Goal: Task Accomplishment & Management: Manage account settings

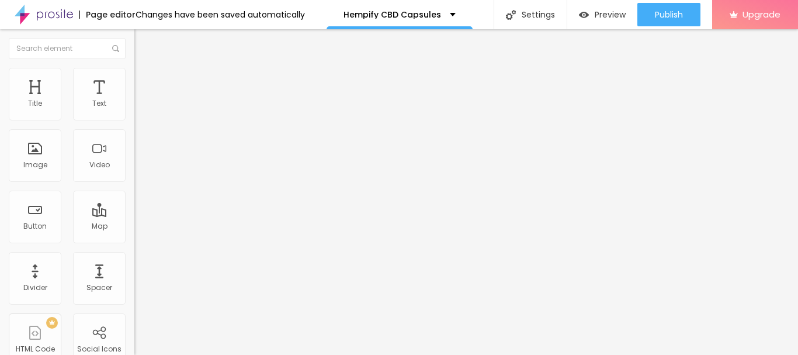
click at [144, 101] on span "Heading 1" at bounding box center [172, 92] width 57 height 16
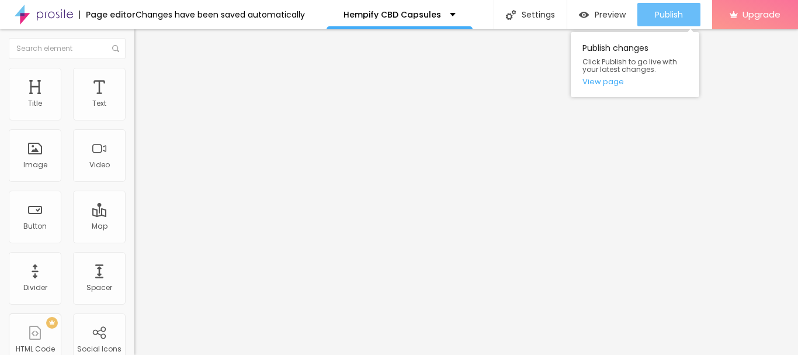
click at [642, 7] on button "Publish" at bounding box center [669, 14] width 63 height 23
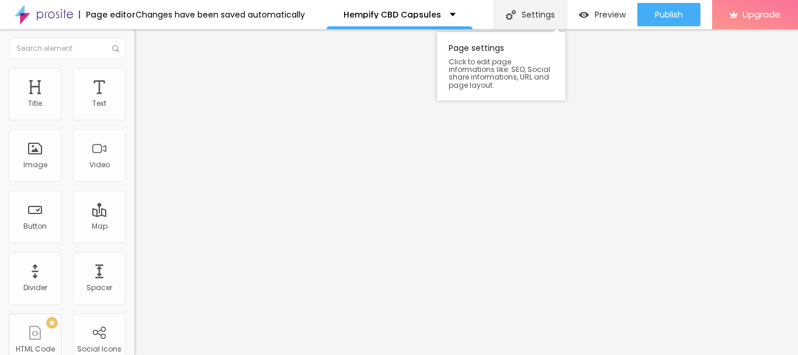
click at [531, 12] on div "Settings" at bounding box center [530, 14] width 73 height 29
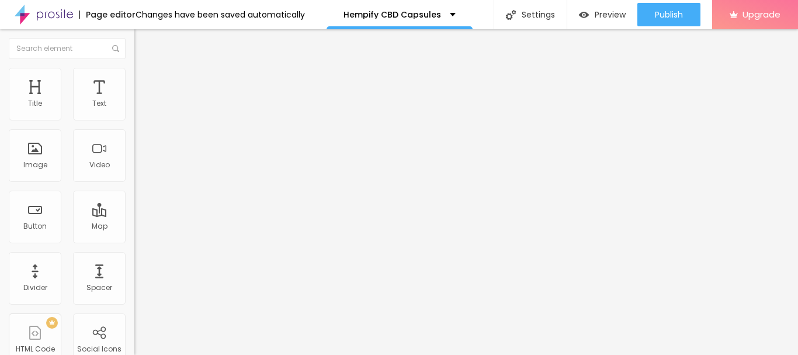
paste input "Hempify CBD Capsules – Natural Relief for Stress, Pain & Better Sleep"
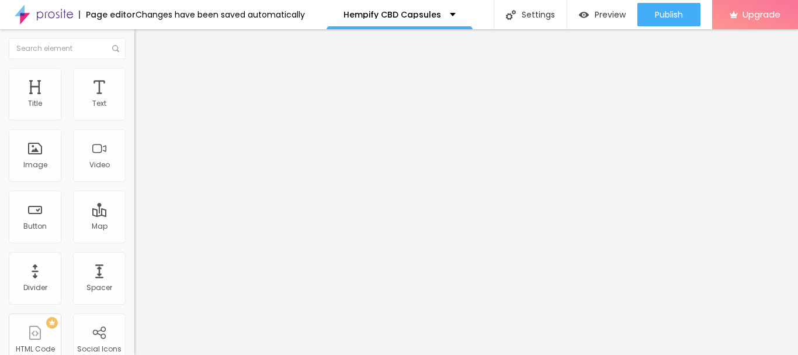
type input "Hempify CBD Capsules – Natural Relief for Stress, Pain & Better Sleep"
paste textarea "Hempify CBD Capsules are plant-based supplements infused with pure hemp-derived…"
type textarea "Hempify CBD Capsules are plant-based supplements infused with pure hemp-derived…"
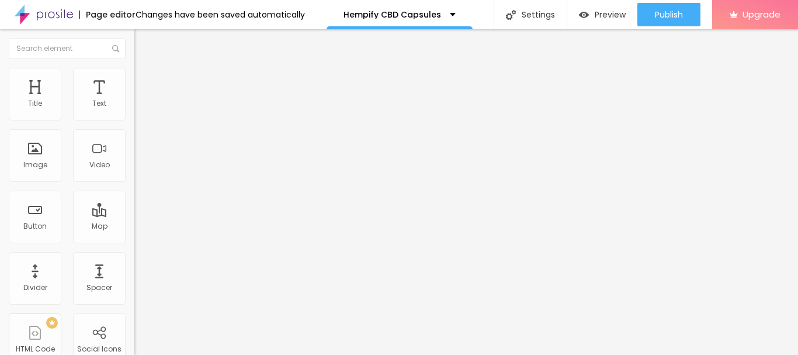
drag, startPoint x: 364, startPoint y: 242, endPoint x: 351, endPoint y: 182, distance: 61.0
drag, startPoint x: 383, startPoint y: 139, endPoint x: 286, endPoint y: 143, distance: 97.7
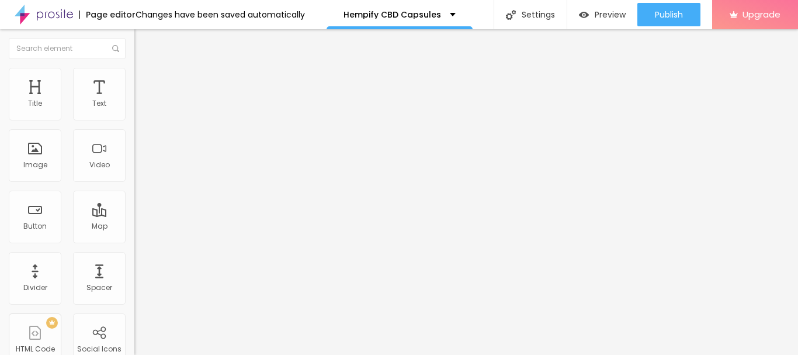
paste textarea "Hempify CBD Capsules"
type textarea "Hempify CBD Capsules, Hempify CBD, Hempify CBD Capsules Reviews,"
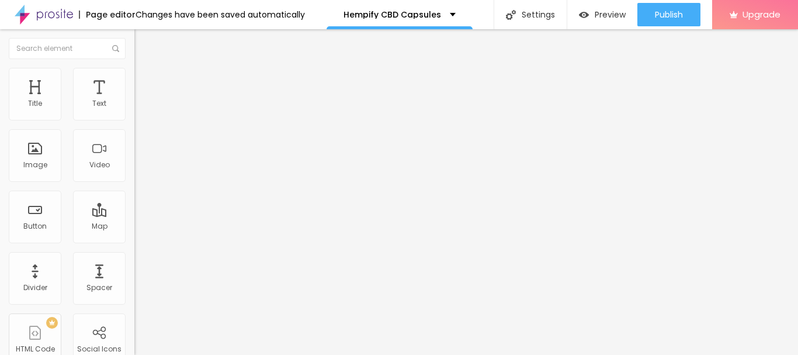
paste input "Hempify CBD Capsules"
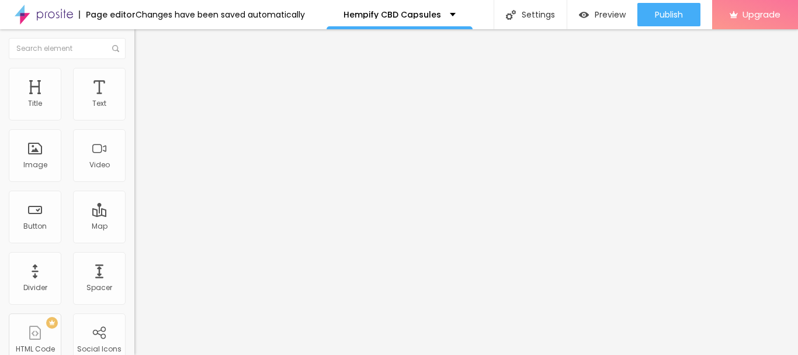
scroll to position [139, 0]
paste input "Natural Relief for Stress, Pain & Better Sleep"
type input "Hempify CBD Capsules Reviews- Natural Relief for Stress, Pain & Better Sleep"
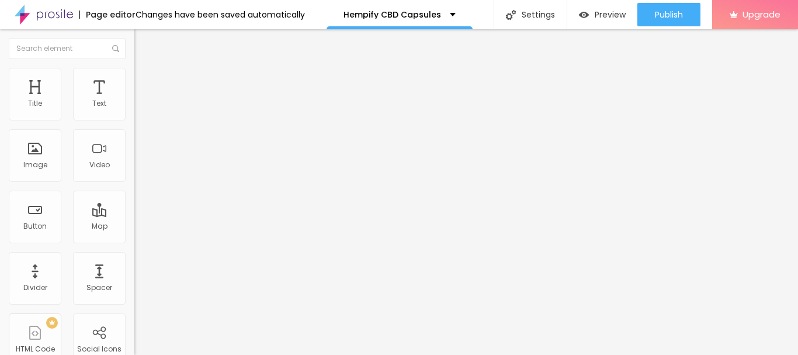
paste textarea "Hempify CBD Capsules Reviews- Natural Relief for Stress, Pain & Better Sleep"
type textarea "Hempify CBD Capsules Reviews- Natural Relief for Stress, Pain & Better Sleep"
